Goal: Task Accomplishment & Management: Use online tool/utility

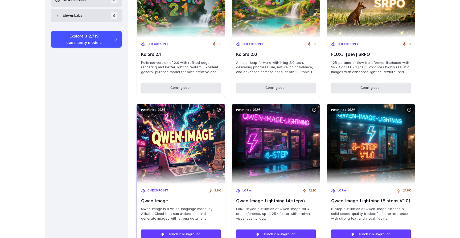
scroll to position [572, 0]
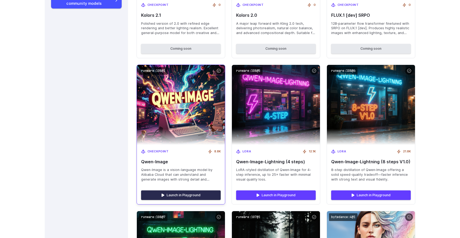
click at [179, 194] on link "Launch in Playground" at bounding box center [181, 195] width 80 height 10
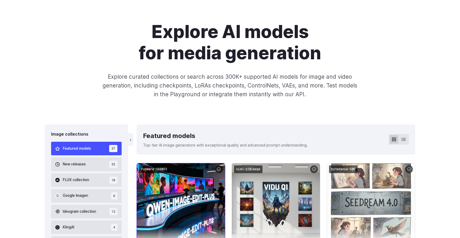
scroll to position [0, 0]
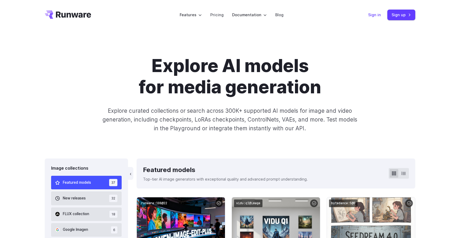
click at [376, 14] on link "Sign in" at bounding box center [374, 15] width 13 height 6
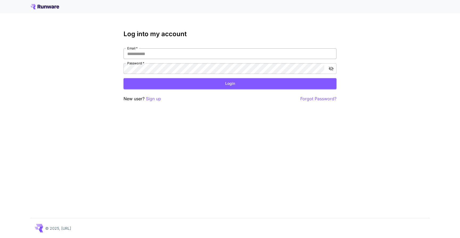
click at [147, 53] on input "Email   *" at bounding box center [229, 53] width 213 height 11
click at [182, 53] on input "Email   *" at bounding box center [229, 53] width 213 height 11
